Goal: Navigation & Orientation: Go to known website

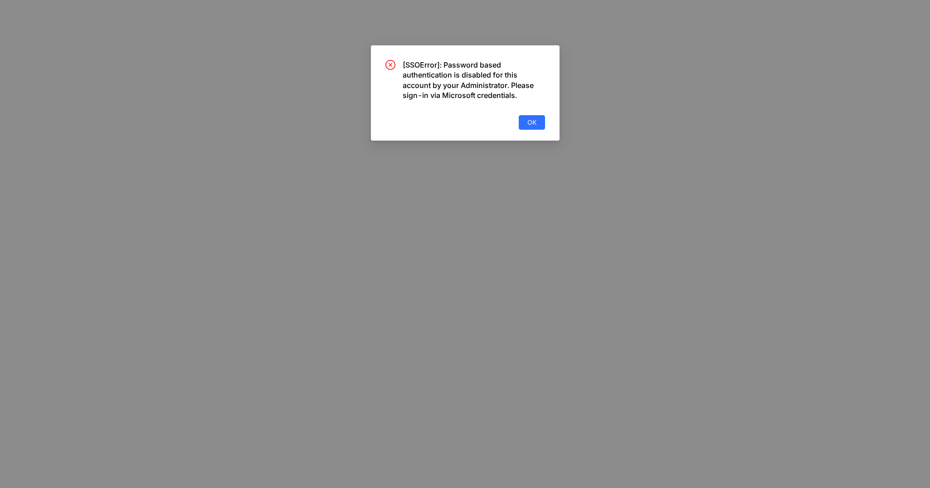
click at [543, 131] on div "[SSOError]: Password based authentication is disabled for this account by your …" at bounding box center [465, 92] width 189 height 95
click at [535, 122] on span "OK" at bounding box center [531, 122] width 9 height 10
